Goal: Task Accomplishment & Management: Use online tool/utility

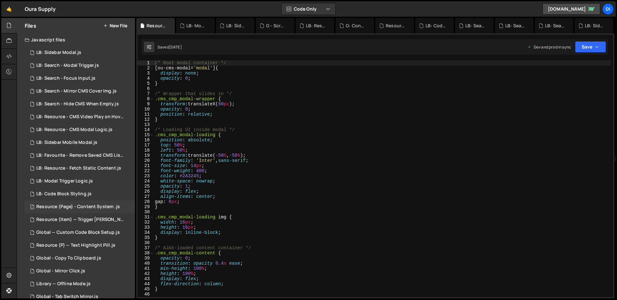
click at [94, 206] on div "Resource (Page) - Content System .js" at bounding box center [78, 207] width 84 height 6
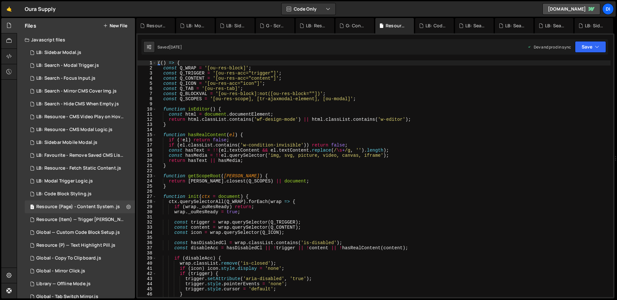
click at [272, 172] on div "(( ) => { const Q_WRAP = '[ou-res-block]' ; const Q_TRIGGER = '[ou-res-acc="tri…" at bounding box center [383, 183] width 454 height 247
click at [292, 108] on div "(( ) => { const Q_WRAP = '[ou-res-block]' ; const Q_TRIGGER = '[ou-res-acc="tri…" at bounding box center [383, 183] width 454 height 247
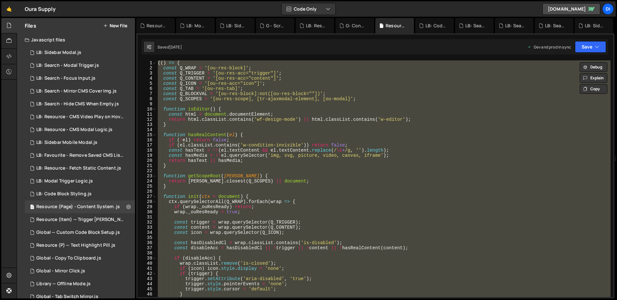
click at [207, 153] on div "(( ) => { const Q_WRAP = '[ou-res-block]' ; const Q_TRIGGER = '[ou-res-acc="tri…" at bounding box center [383, 178] width 454 height 237
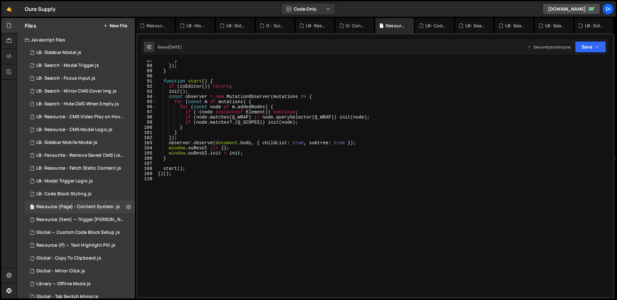
click at [227, 147] on div "} }) ; } function start ( ) { if ( isEditor ( )) return ; init ( ) ; const obse…" at bounding box center [383, 181] width 454 height 247
type textarea "})();"
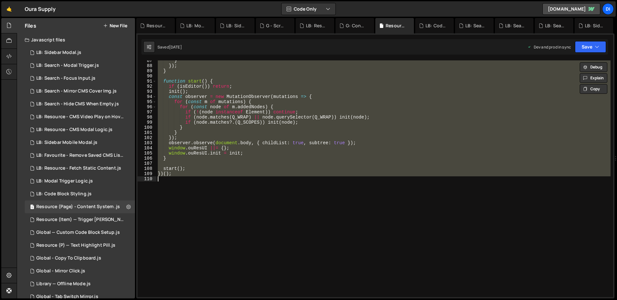
paste textarea
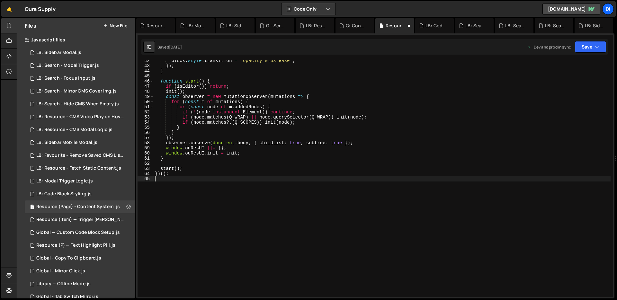
click at [227, 147] on div "block . style . transition = 'opacity 0.3s ease' ; }) ; } function start ( ) { …" at bounding box center [382, 181] width 457 height 247
type textarea "window.ouResUI ||= {};"
